Goal: Transaction & Acquisition: Book appointment/travel/reservation

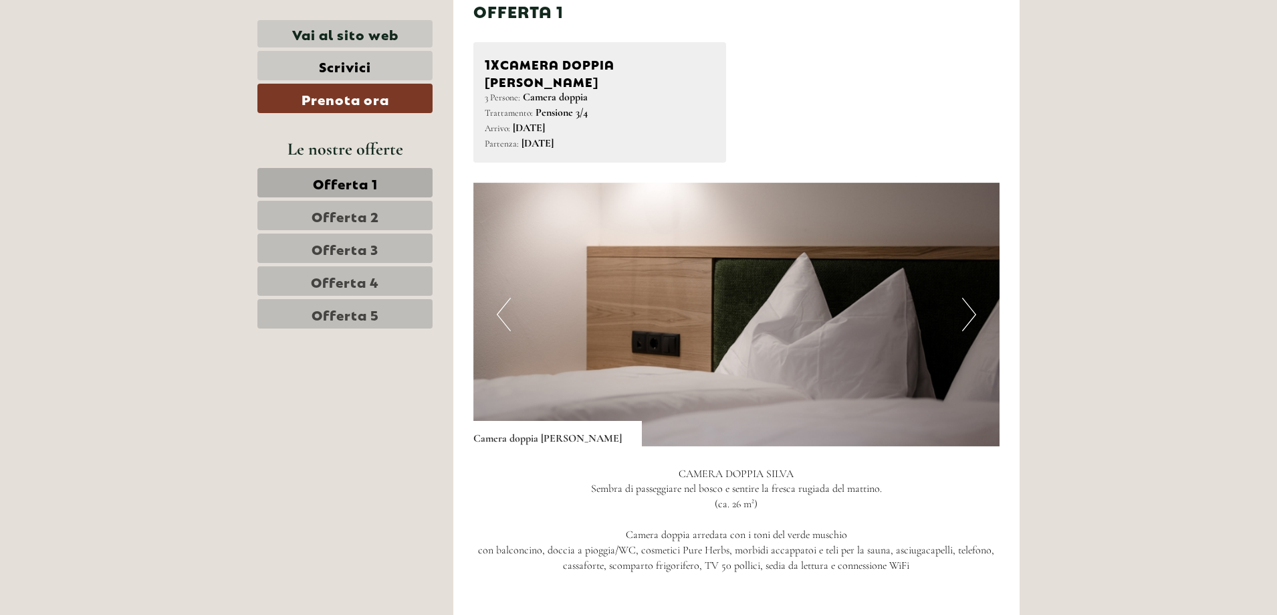
scroll to position [869, 0]
click at [968, 298] on button "Next" at bounding box center [969, 314] width 14 height 33
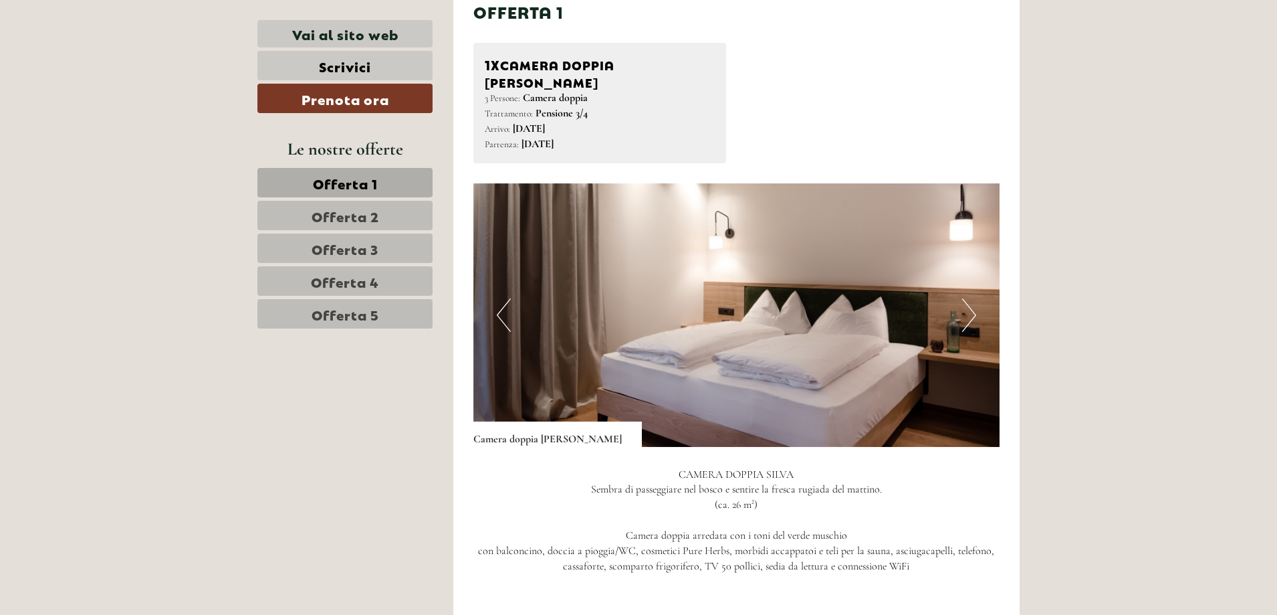
click at [968, 298] on button "Next" at bounding box center [969, 314] width 14 height 33
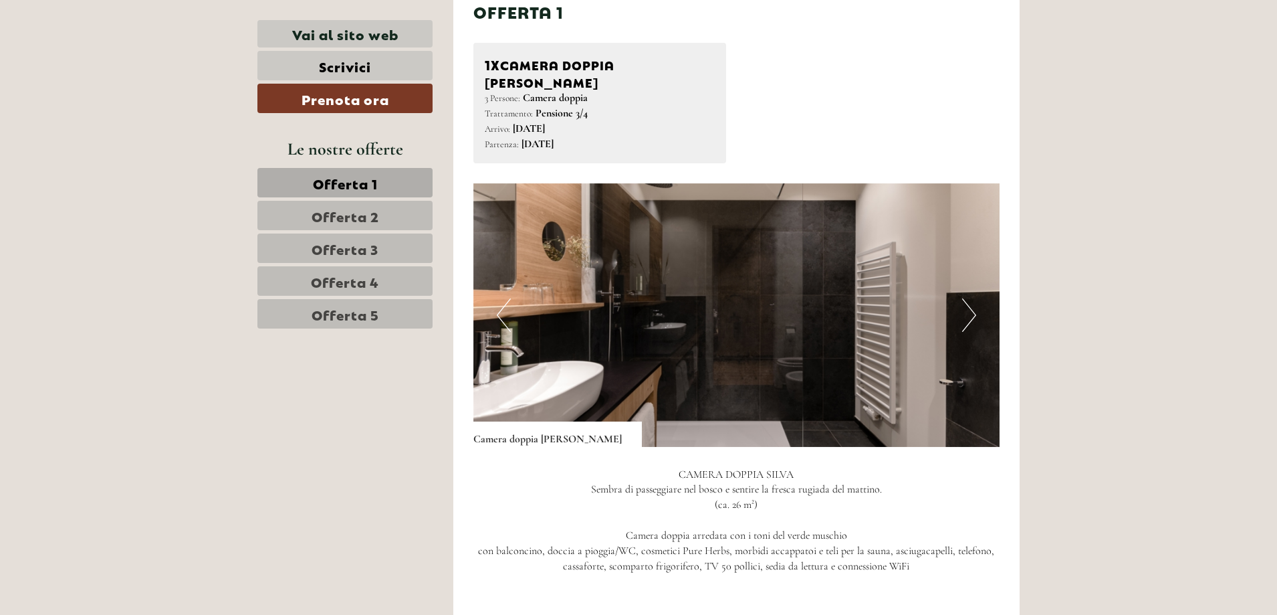
click at [968, 298] on button "Next" at bounding box center [969, 314] width 14 height 33
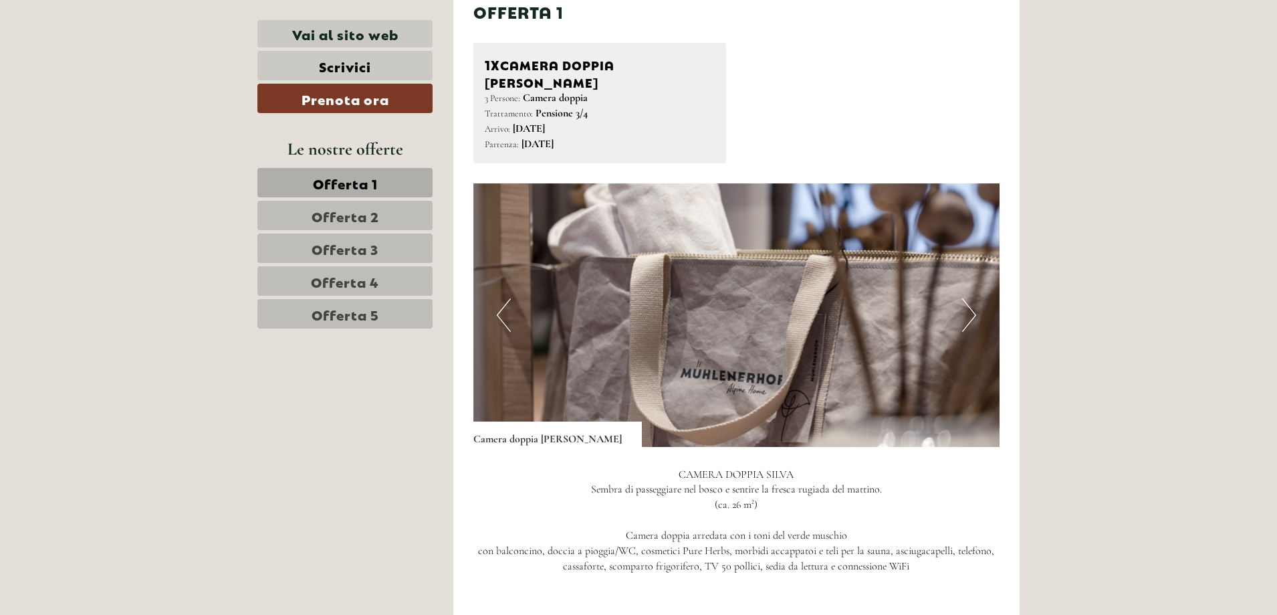
click at [968, 298] on button "Next" at bounding box center [969, 314] width 14 height 33
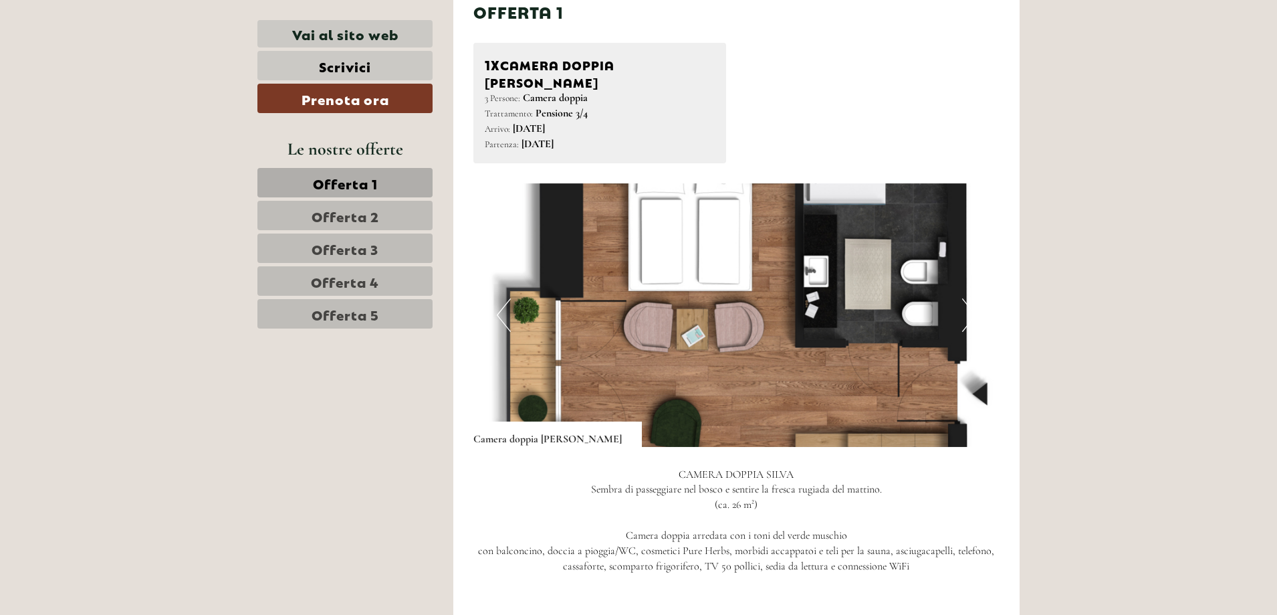
click at [968, 298] on button "Next" at bounding box center [969, 314] width 14 height 33
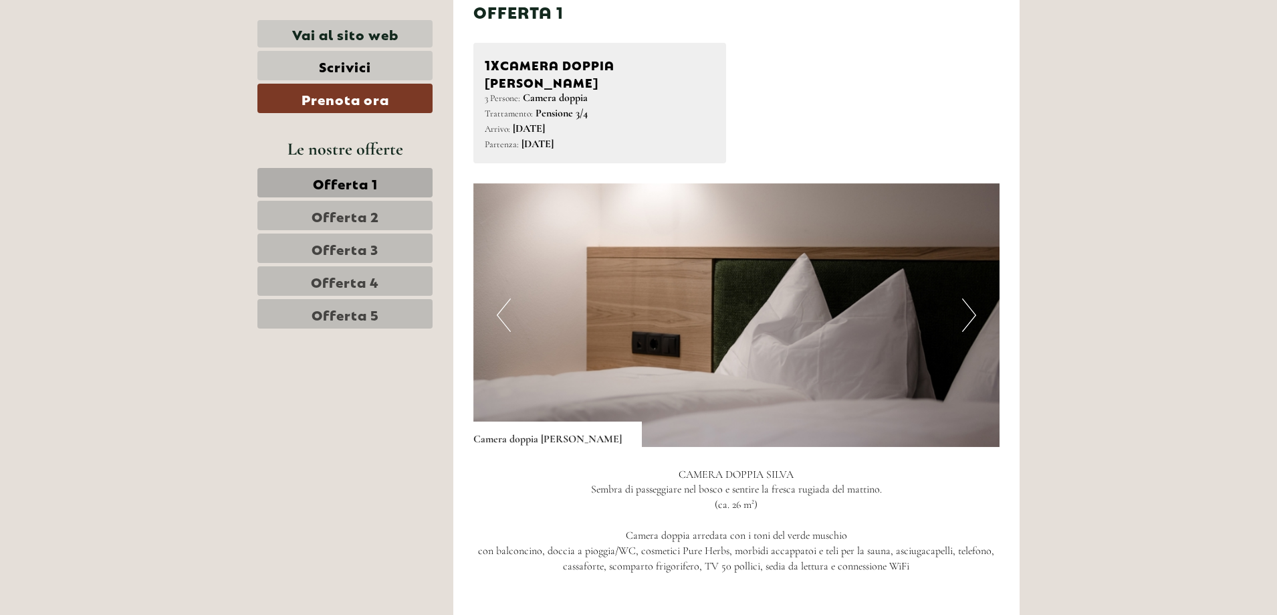
click at [966, 298] on button "Next" at bounding box center [969, 314] width 14 height 33
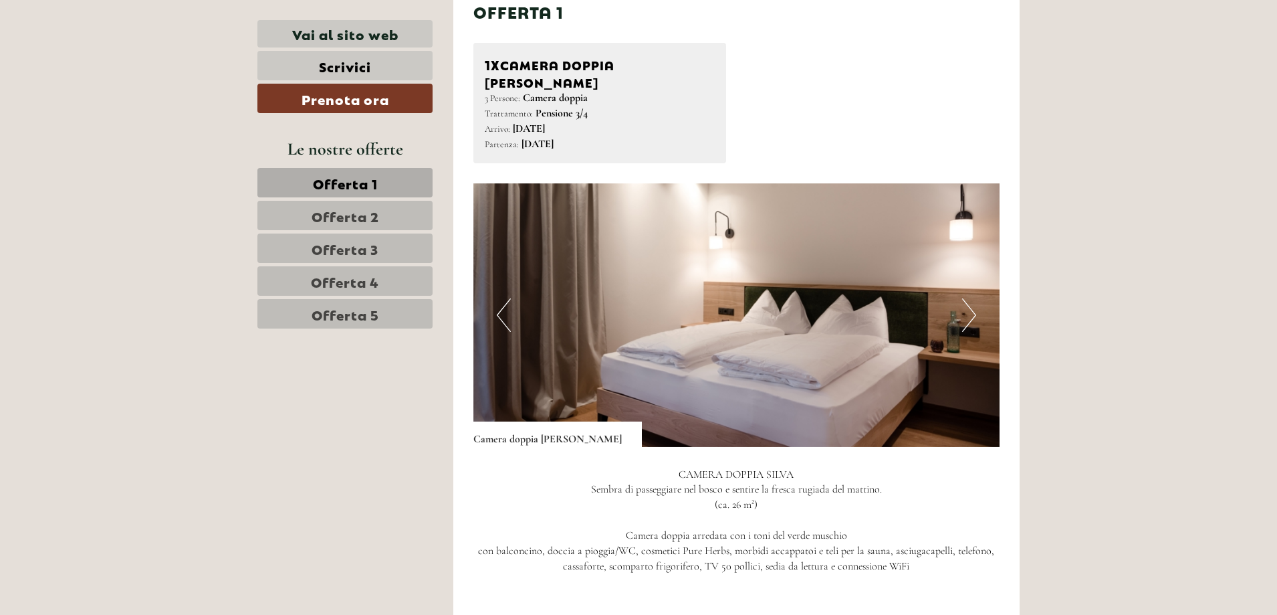
click at [966, 298] on button "Next" at bounding box center [969, 314] width 14 height 33
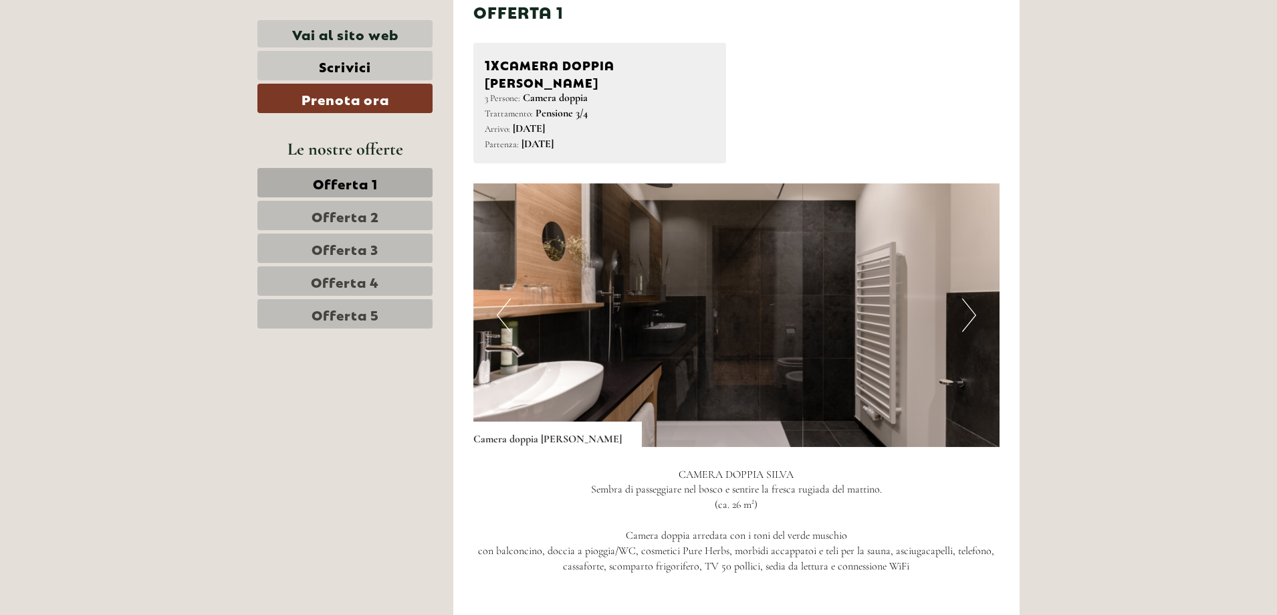
click at [966, 298] on button "Next" at bounding box center [969, 314] width 14 height 33
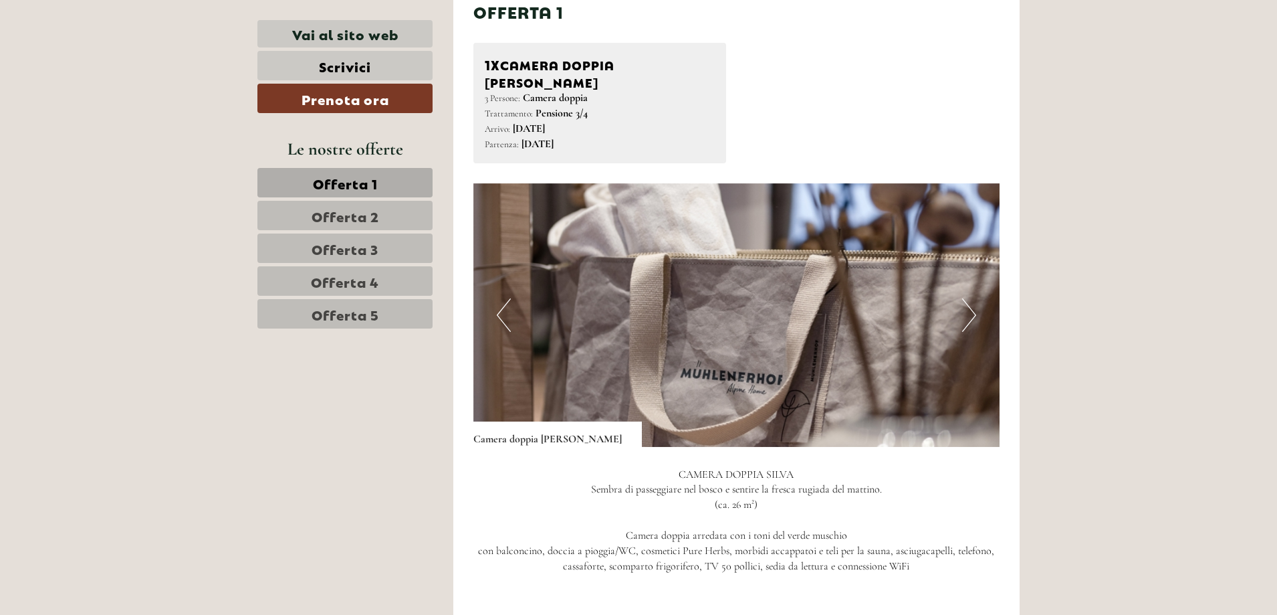
click at [966, 298] on button "Next" at bounding box center [969, 314] width 14 height 33
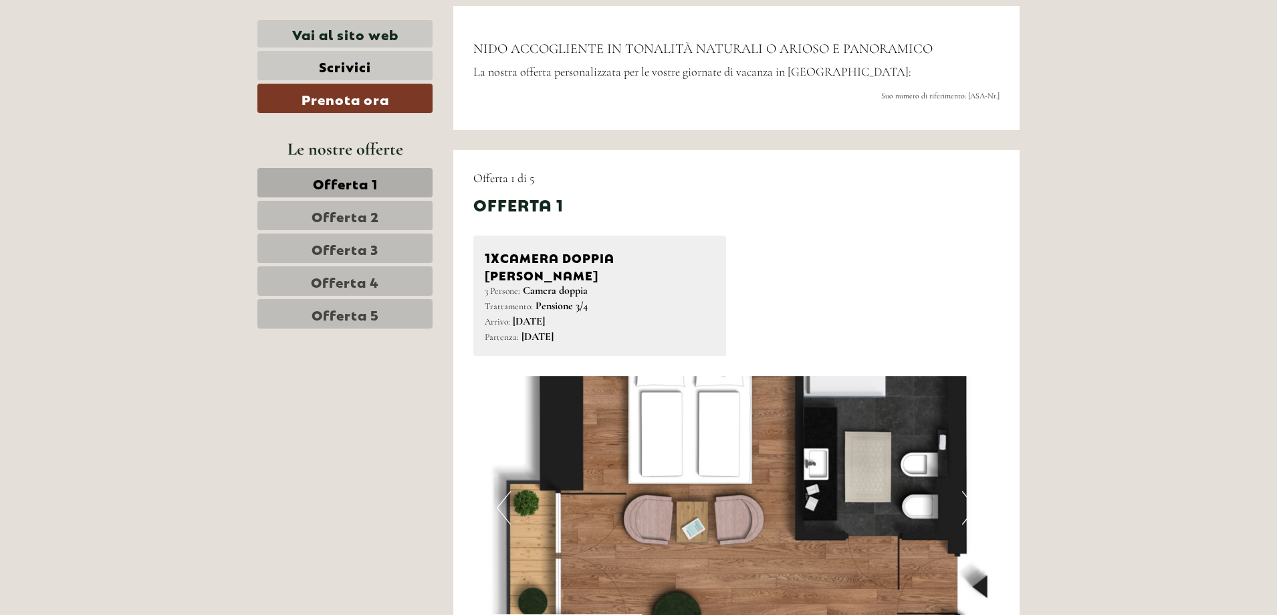
scroll to position [669, 0]
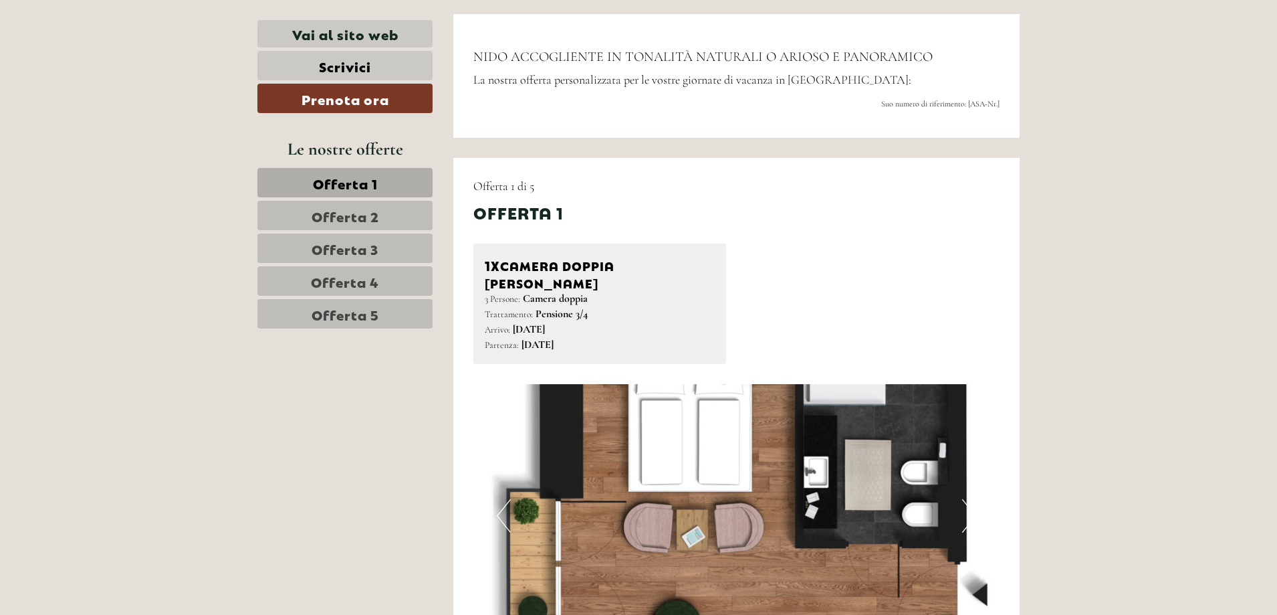
click at [563, 307] on b "Pensione 3/4" at bounding box center [562, 313] width 52 height 13
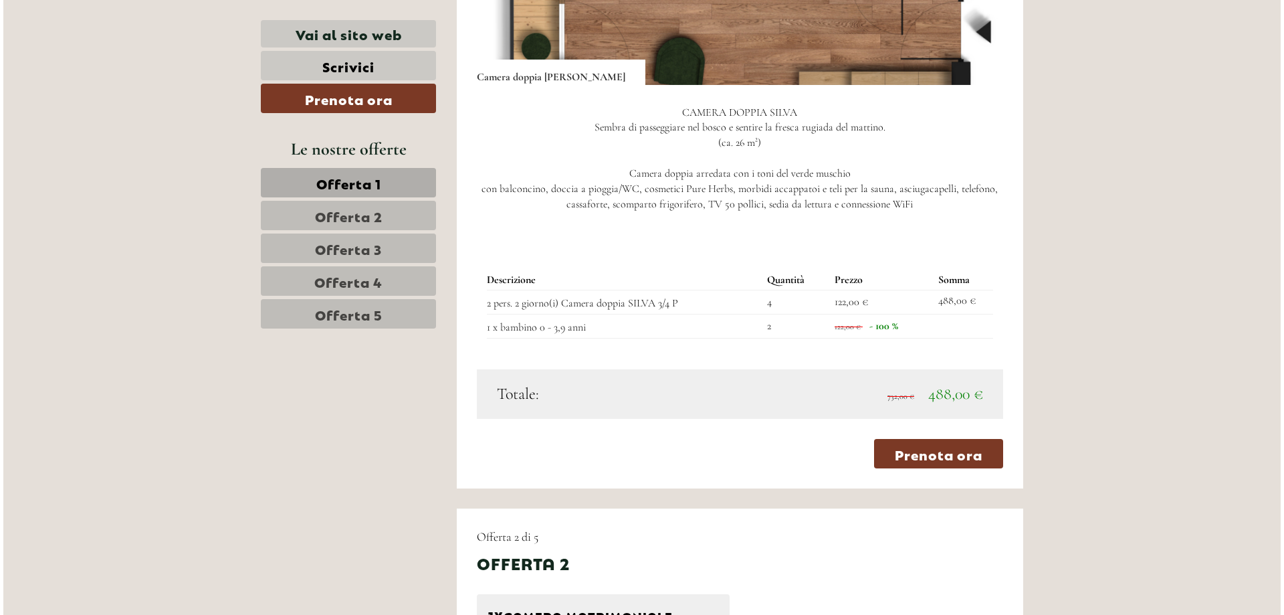
scroll to position [1271, 0]
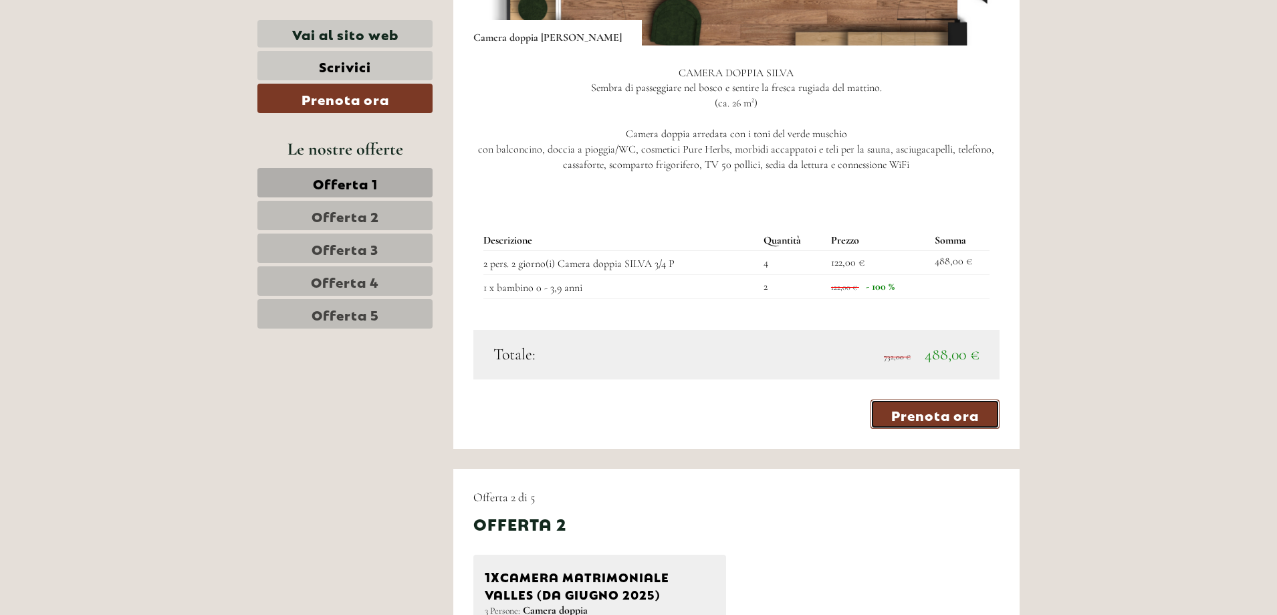
click at [920, 399] on link "Prenota ora" at bounding box center [935, 413] width 129 height 29
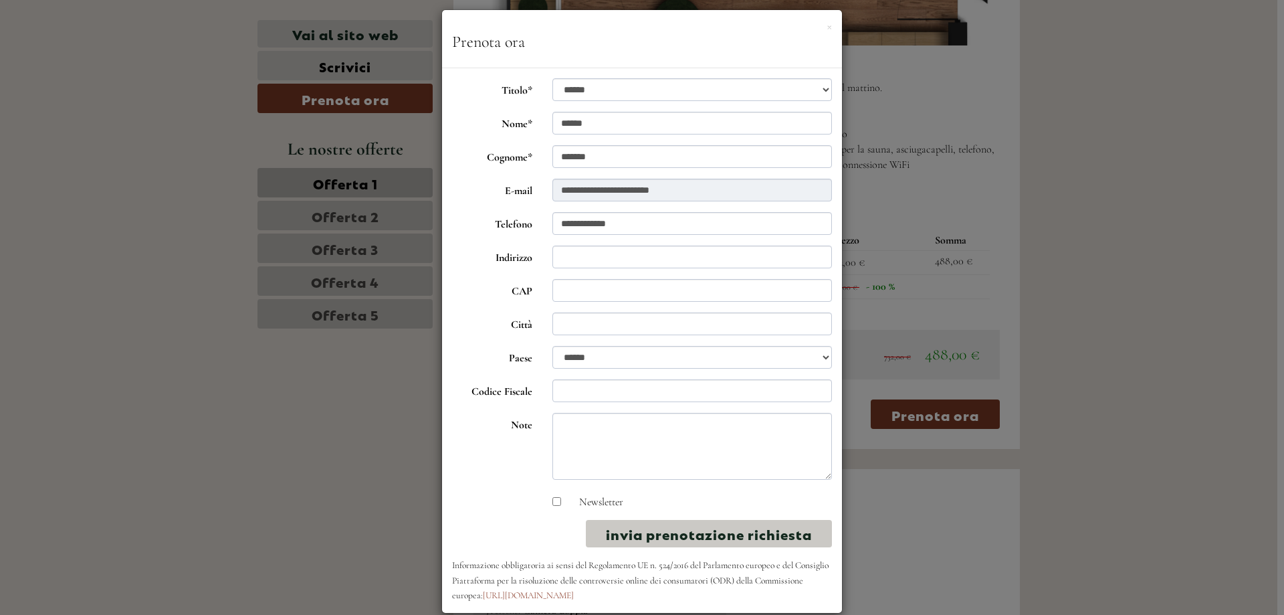
scroll to position [0, 0]
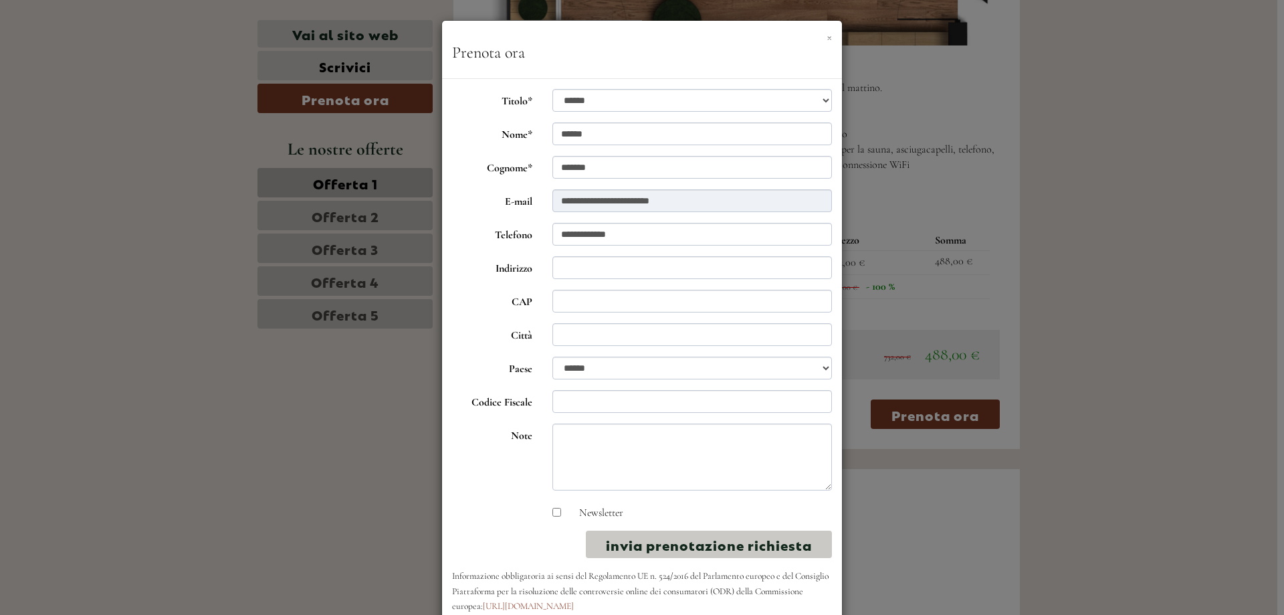
click at [827, 37] on button "×" at bounding box center [829, 36] width 5 height 14
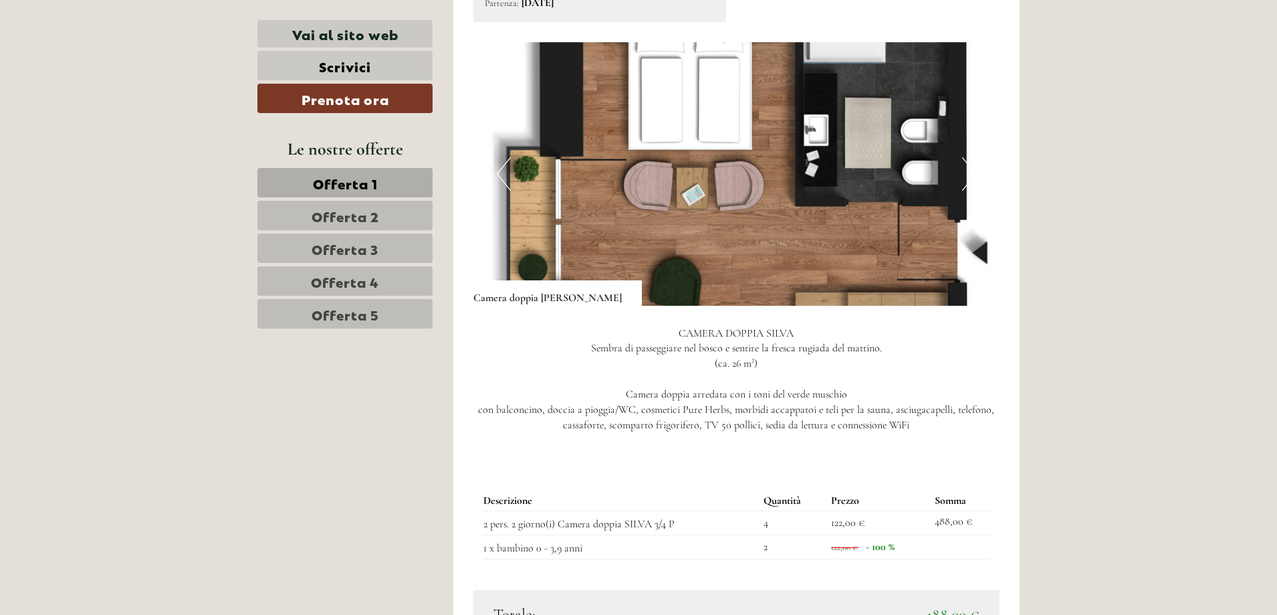
scroll to position [1003, 0]
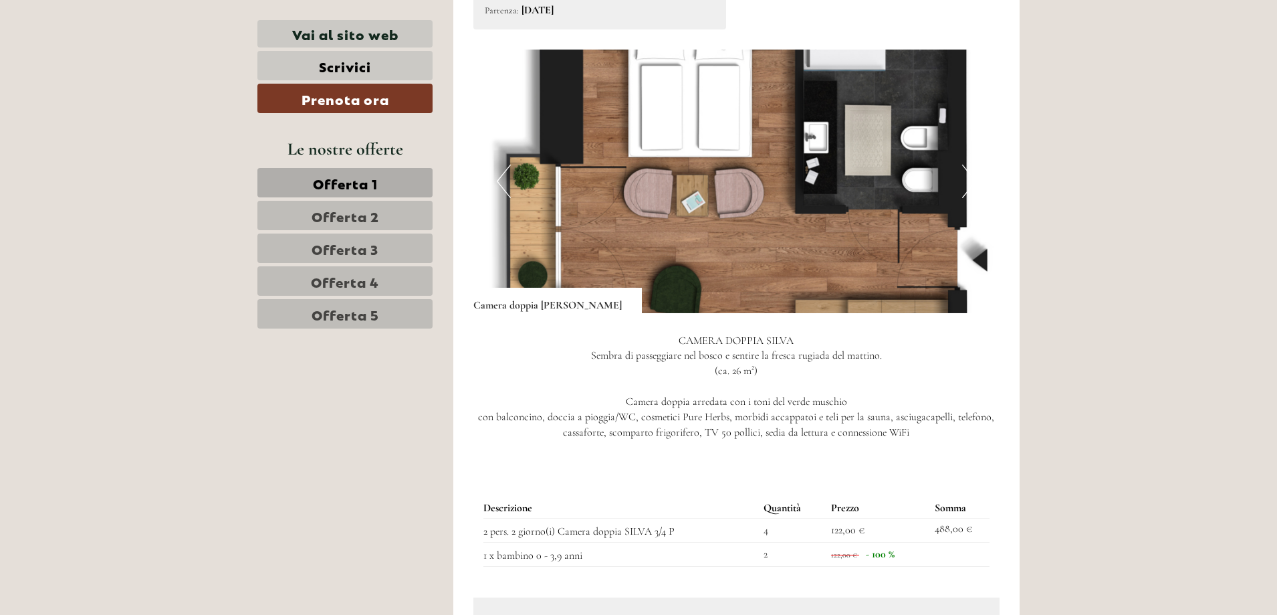
click at [331, 314] on span "Offerta 5" at bounding box center [346, 313] width 68 height 19
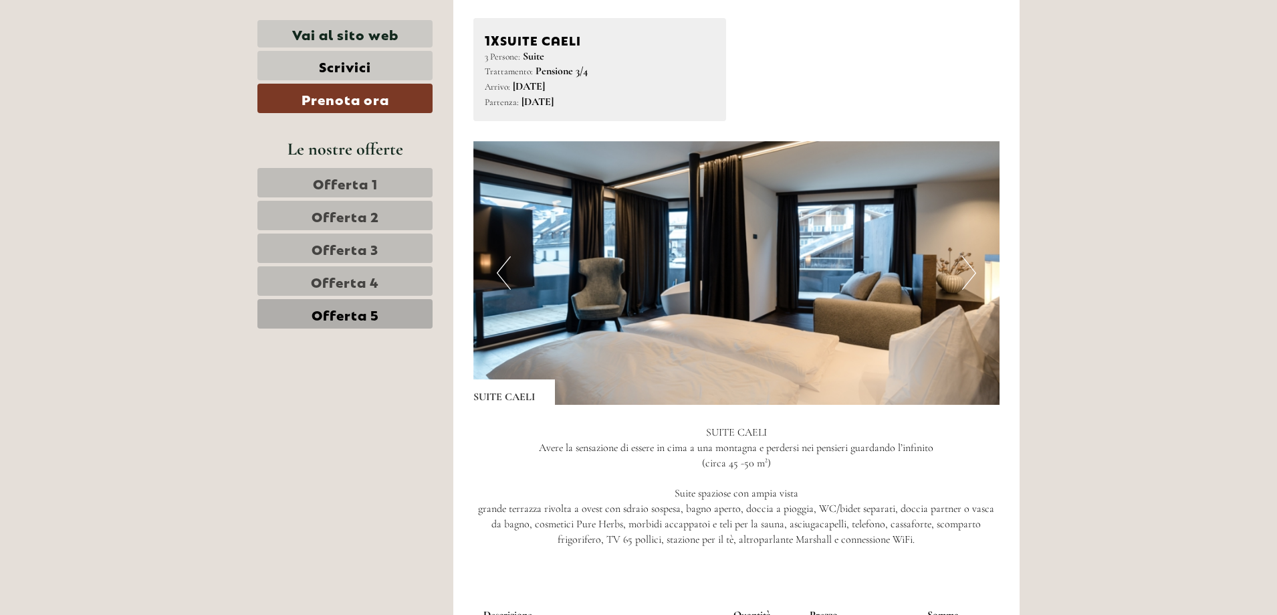
scroll to position [894, 0]
click at [964, 283] on button "Next" at bounding box center [969, 273] width 14 height 33
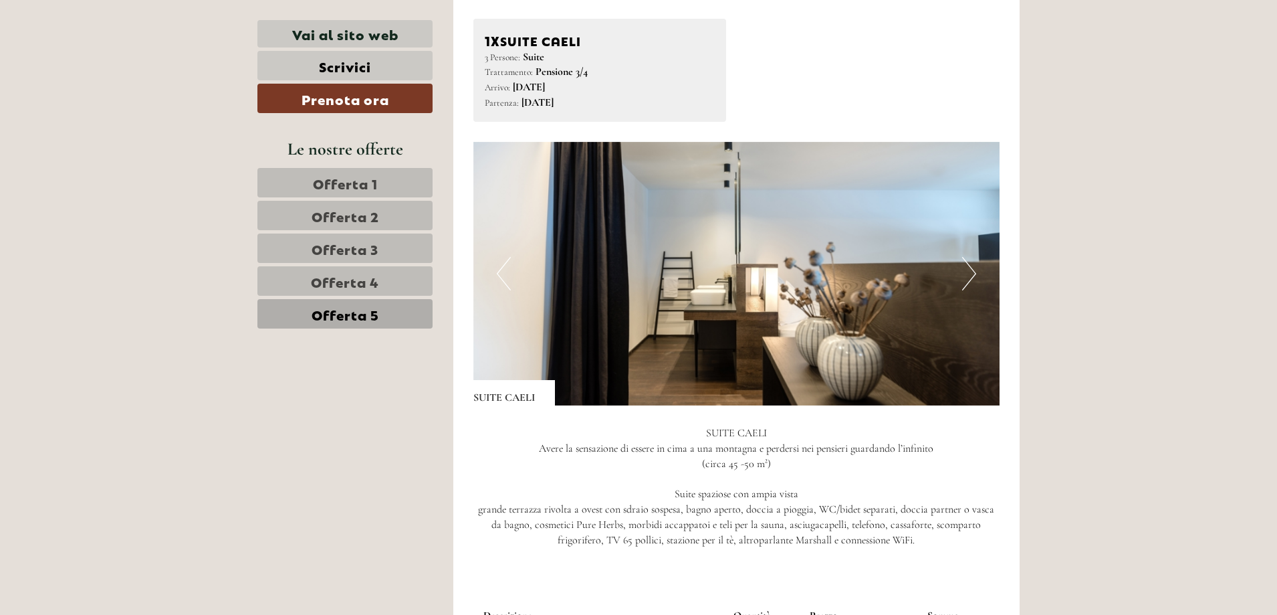
click at [964, 283] on button "Next" at bounding box center [969, 273] width 14 height 33
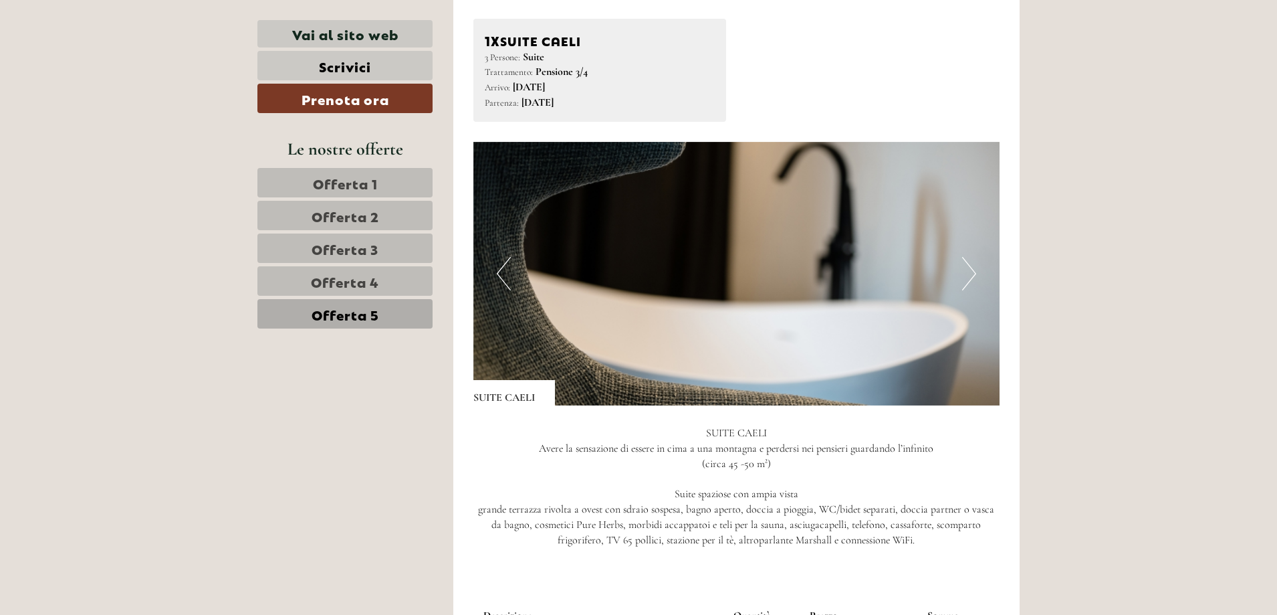
click at [964, 283] on button "Next" at bounding box center [969, 273] width 14 height 33
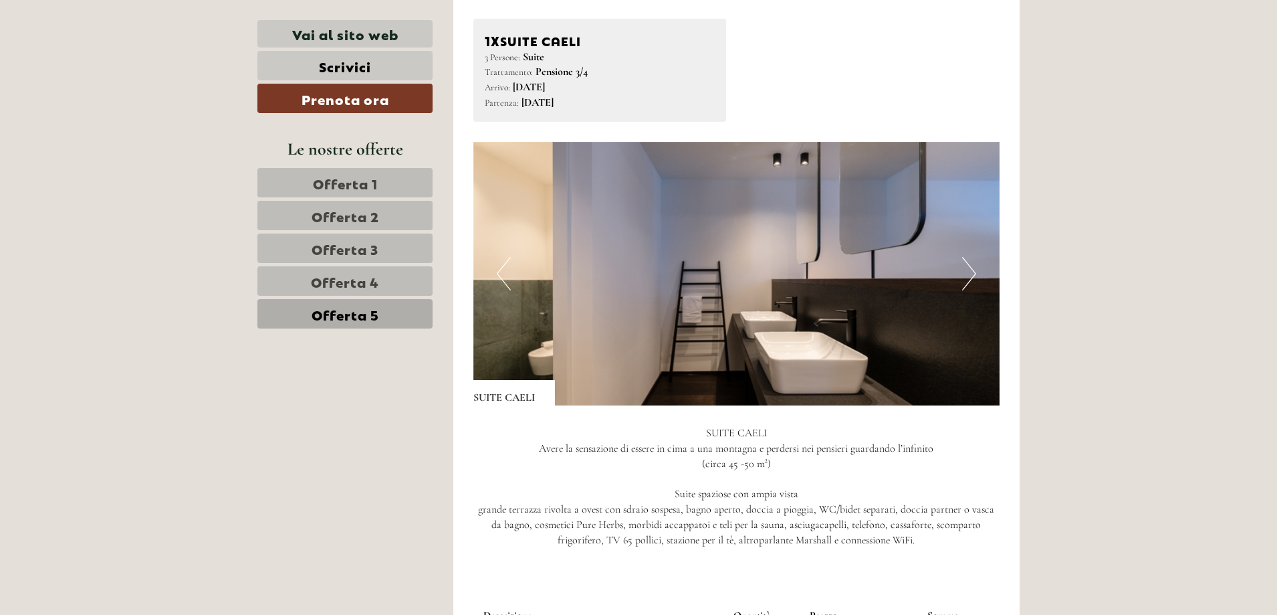
click at [964, 283] on button "Next" at bounding box center [969, 273] width 14 height 33
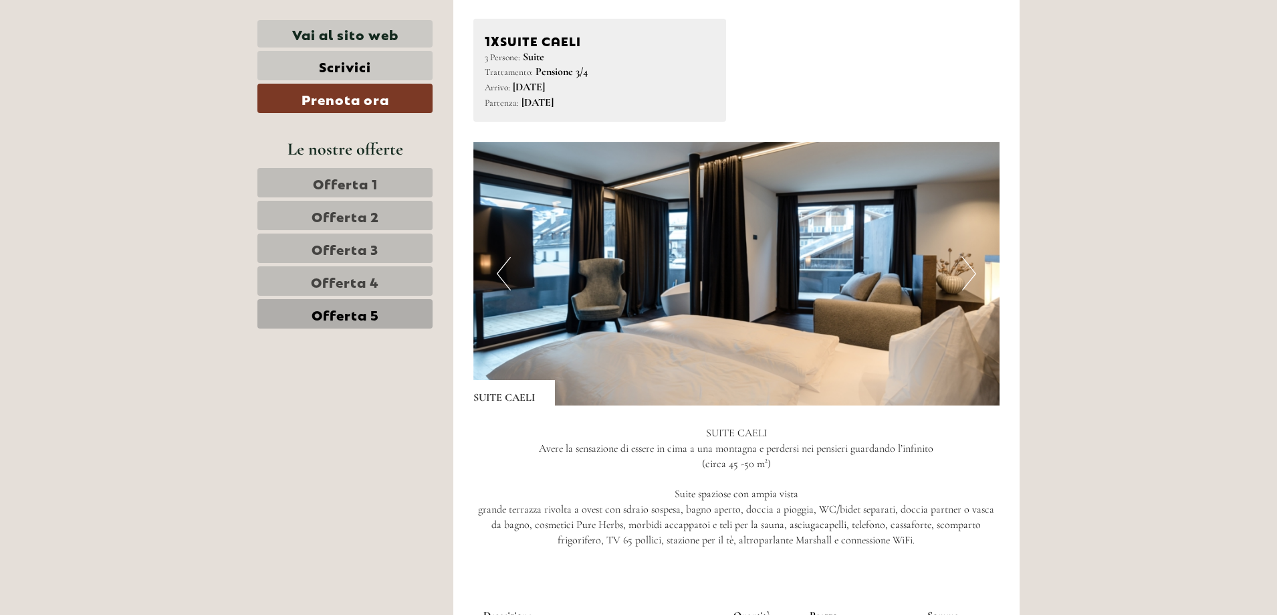
click at [964, 283] on button "Next" at bounding box center [969, 273] width 14 height 33
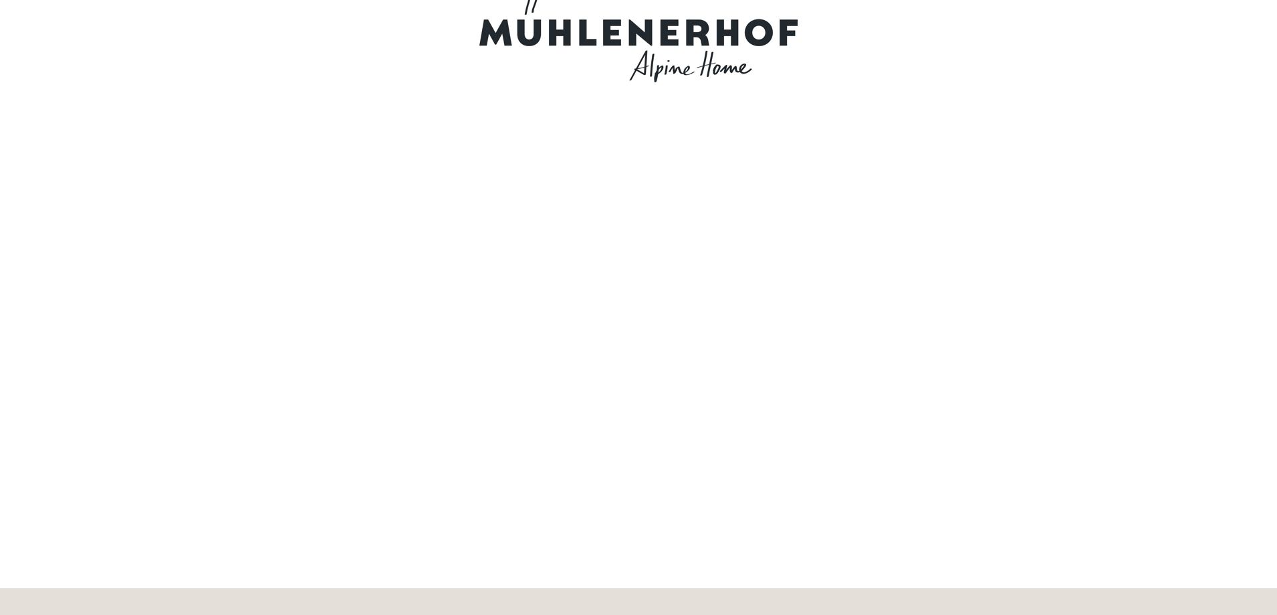
scroll to position [0, 0]
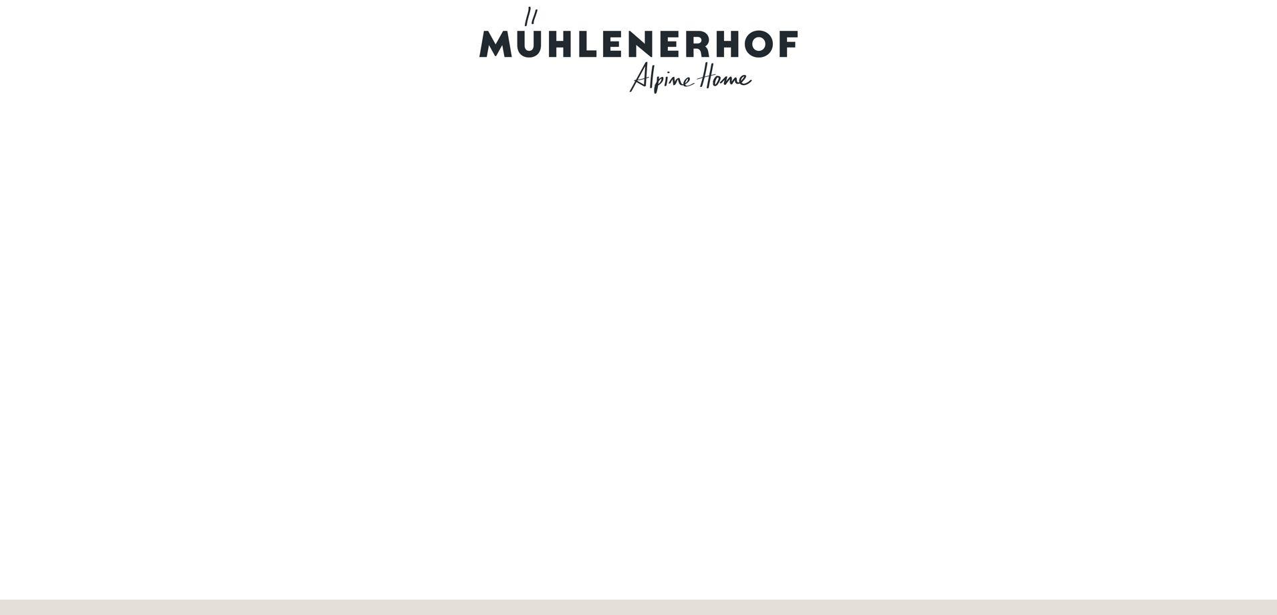
click at [702, 41] on div at bounding box center [638, 50] width 749 height 87
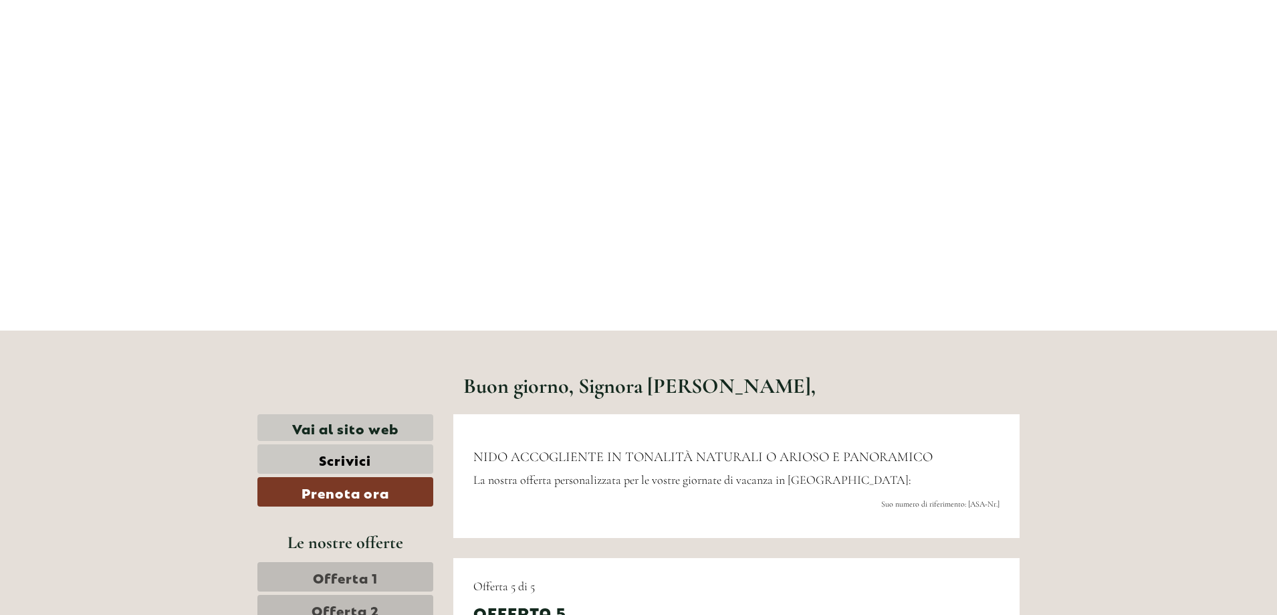
scroll to position [268, 0]
click at [340, 424] on link "Vai al sito web" at bounding box center [345, 428] width 176 height 27
